Goal: Communication & Community: Answer question/provide support

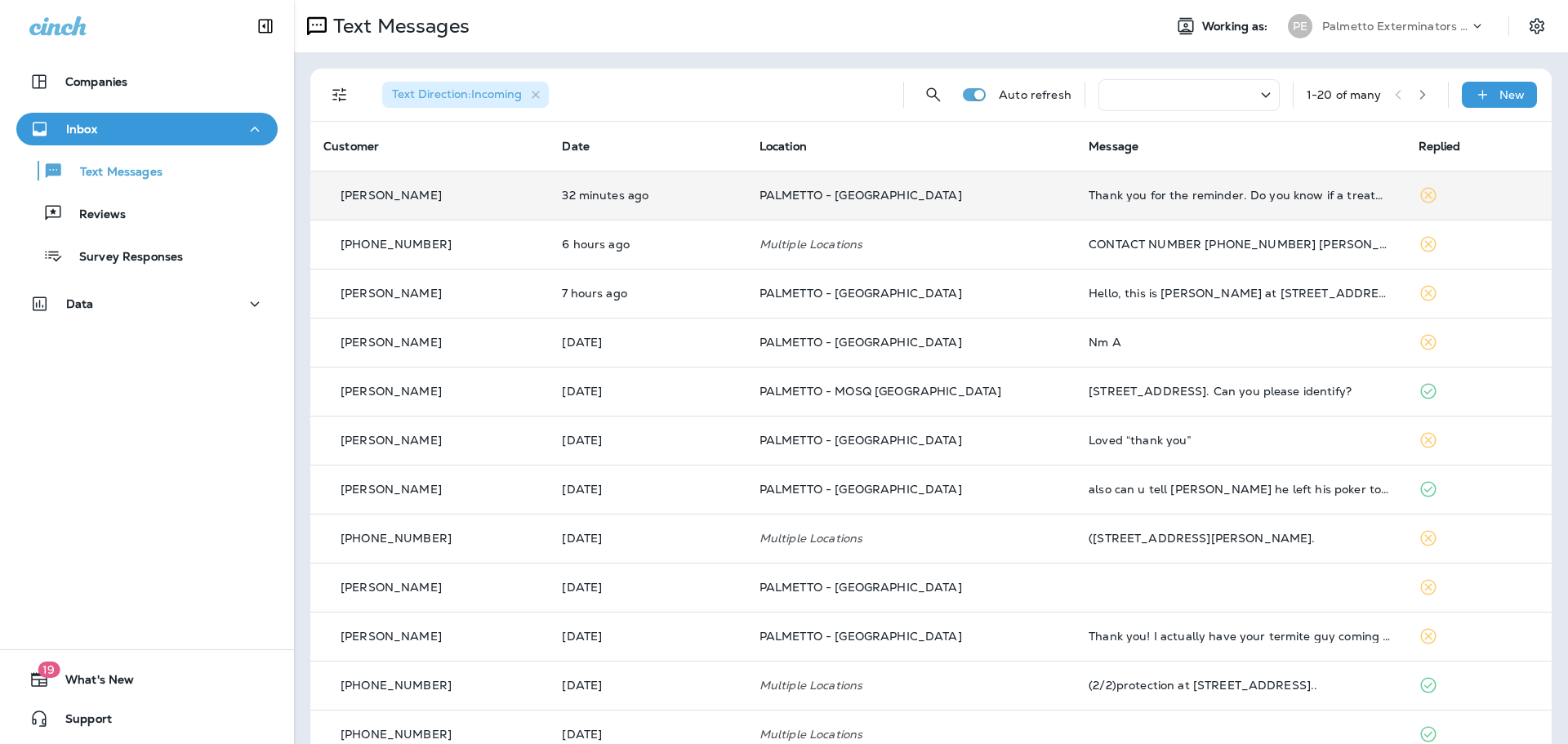
click at [1108, 188] on td "Thank you for the reminder. Do you know if a treatment would occur this time (w…" at bounding box center [1240, 195] width 329 height 49
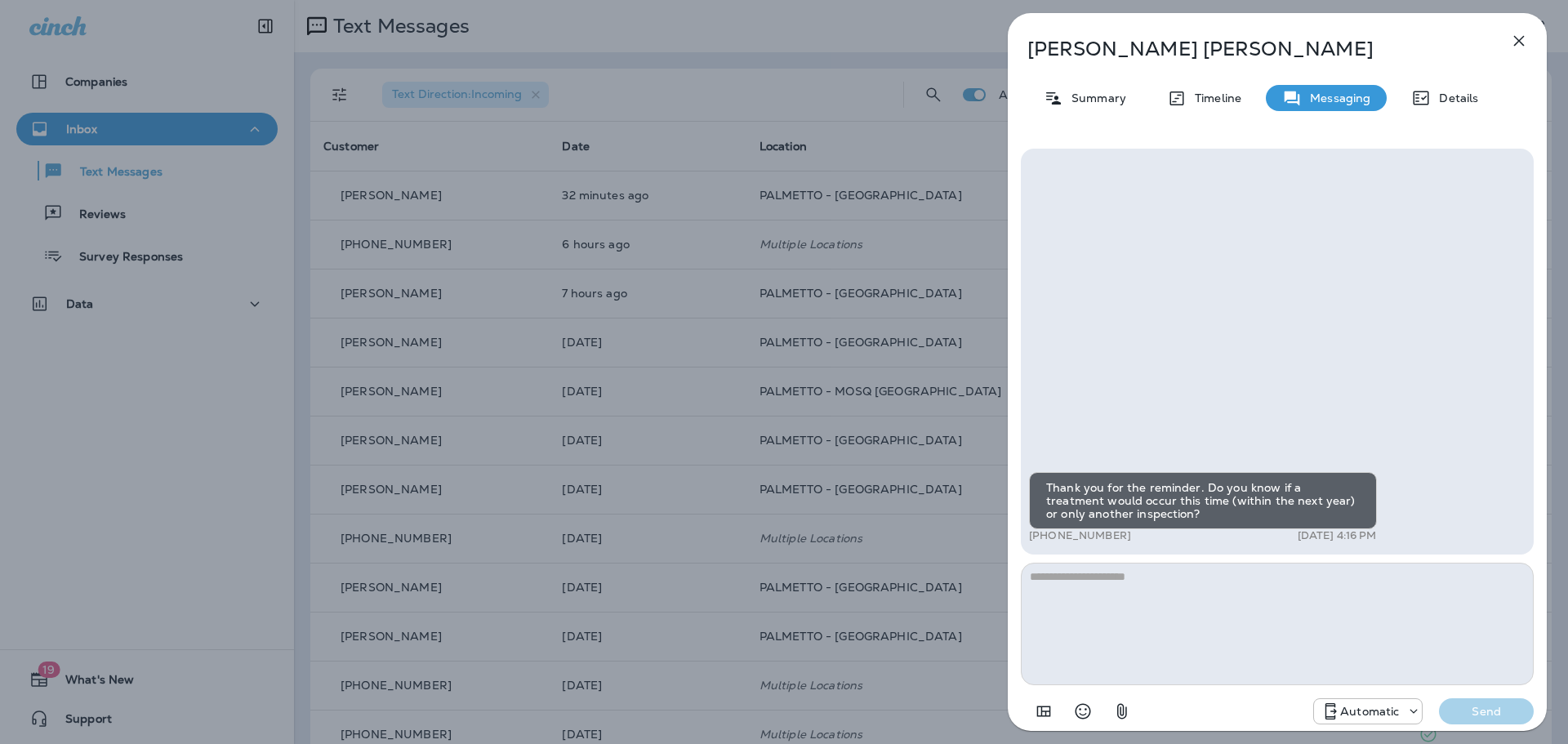
click at [1521, 48] on icon "button" at bounding box center [1519, 40] width 20 height 20
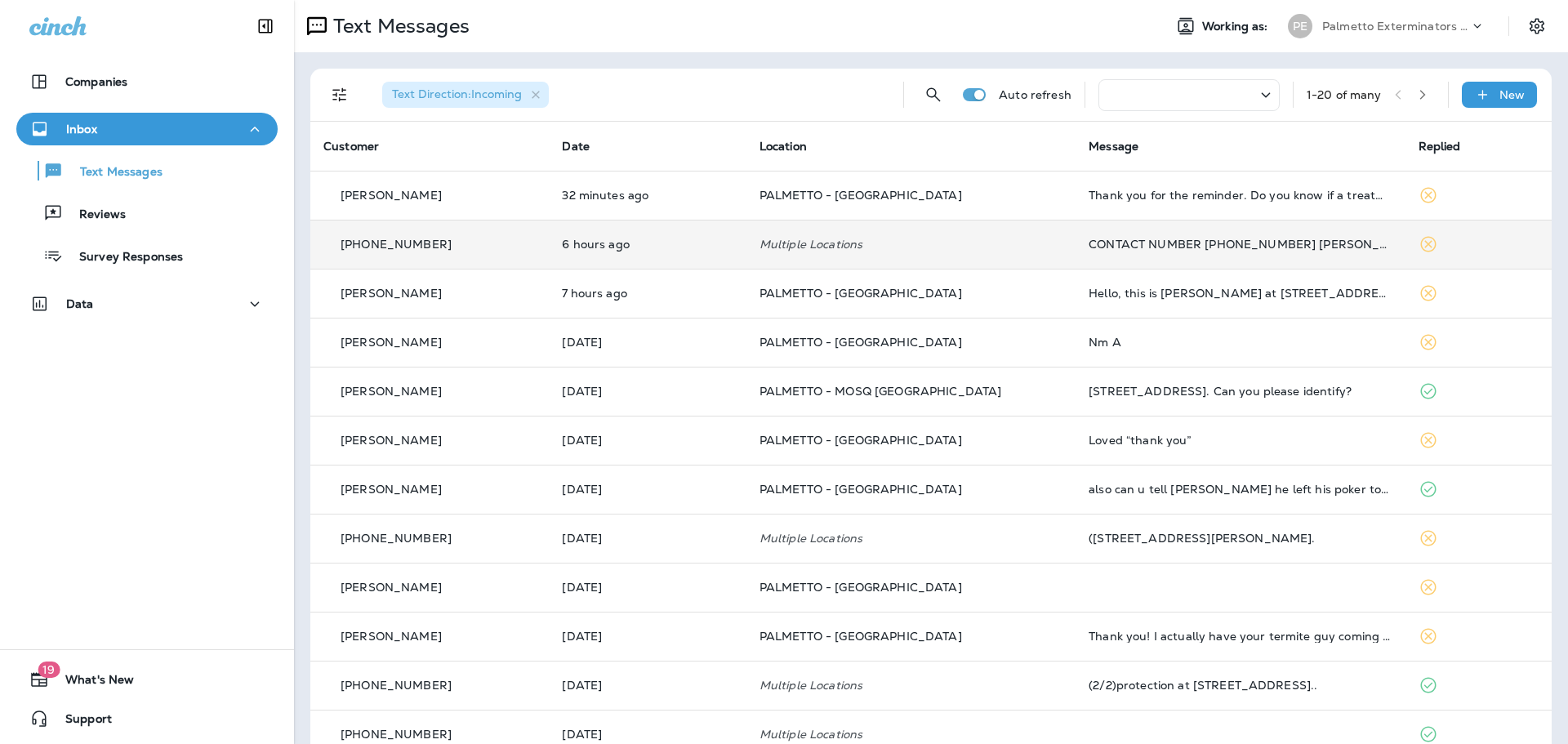
click at [1280, 243] on div "CONTACT NUMBER [PHONE_NUMBER] [PERSON_NAME] THANKS" at bounding box center [1240, 244] width 303 height 13
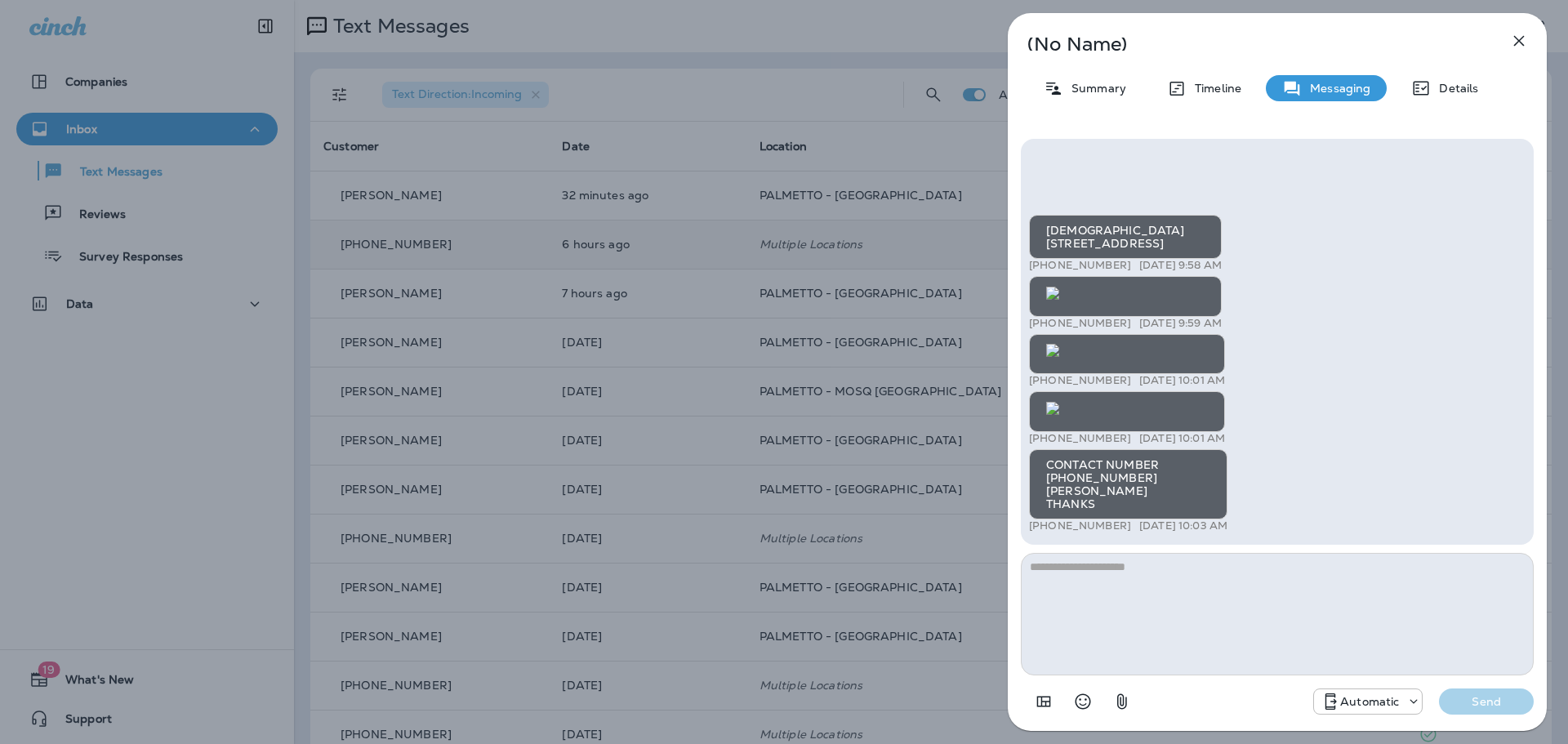
scroll to position [-490, 0]
click at [1059, 402] on img at bounding box center [1052, 408] width 13 height 13
click at [1059, 357] on img at bounding box center [1052, 351] width 13 height 13
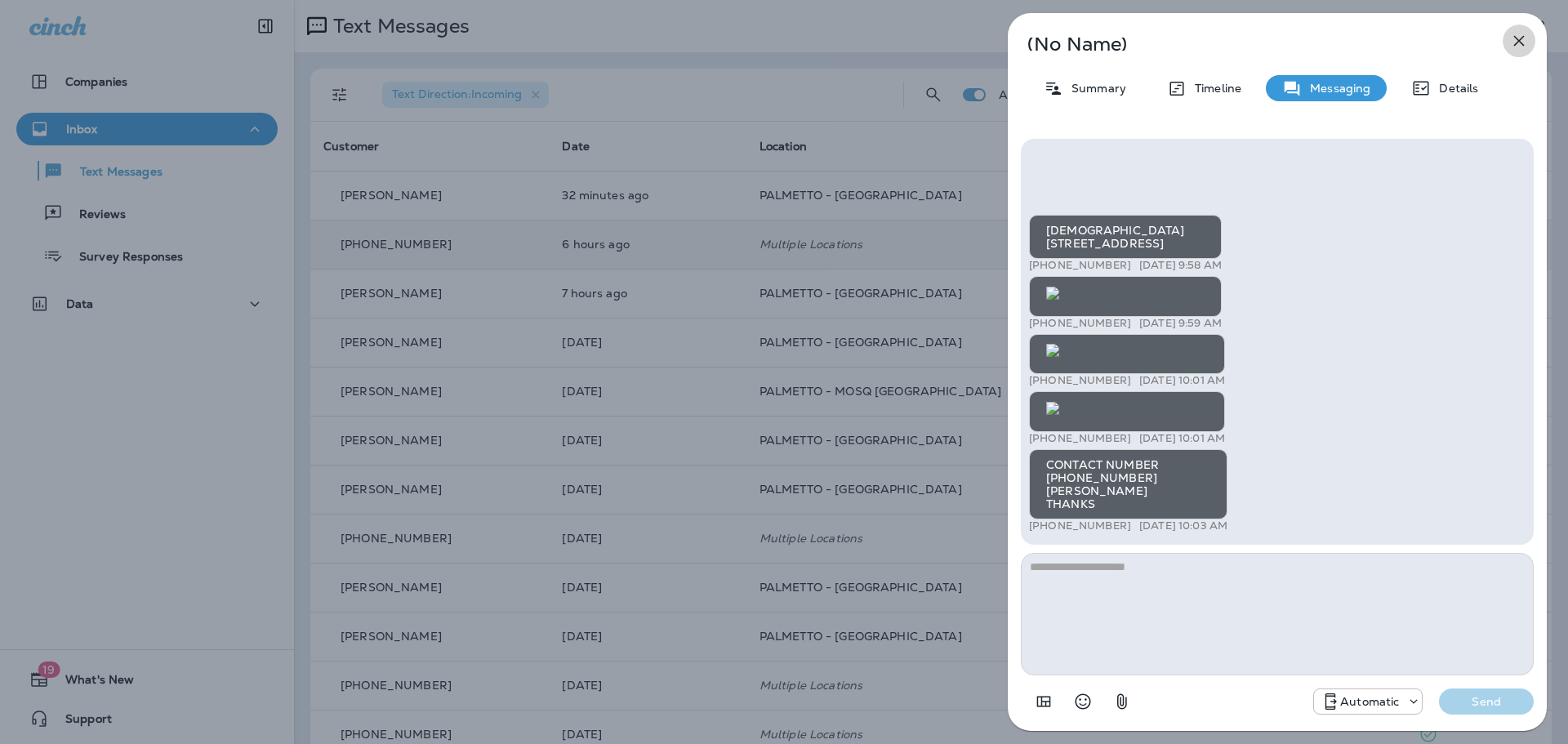
click at [1522, 44] on icon "button" at bounding box center [1520, 41] width 10 height 10
